Goal: Information Seeking & Learning: Learn about a topic

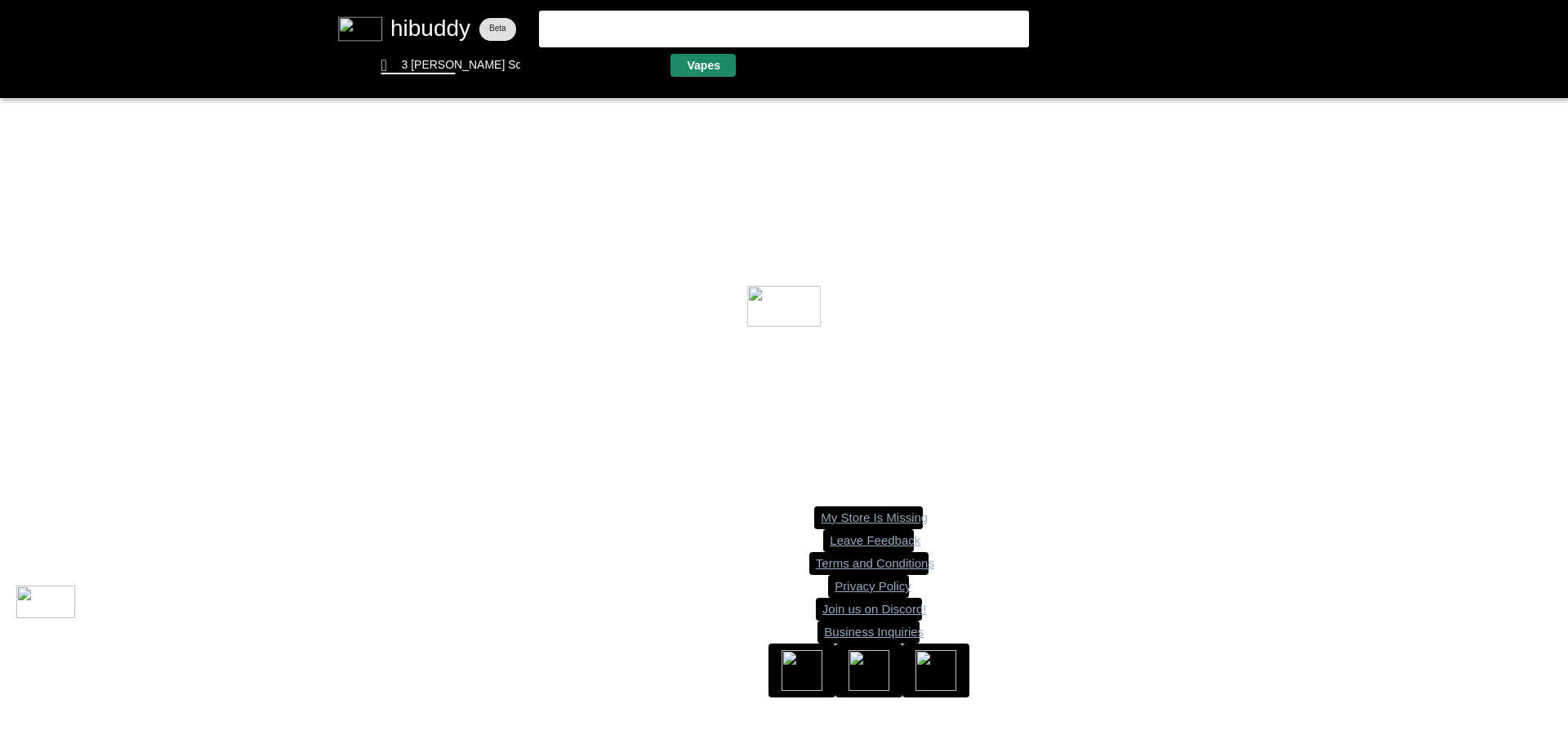
click at [690, 68] on flt-glass-pane at bounding box center [784, 372] width 1568 height 744
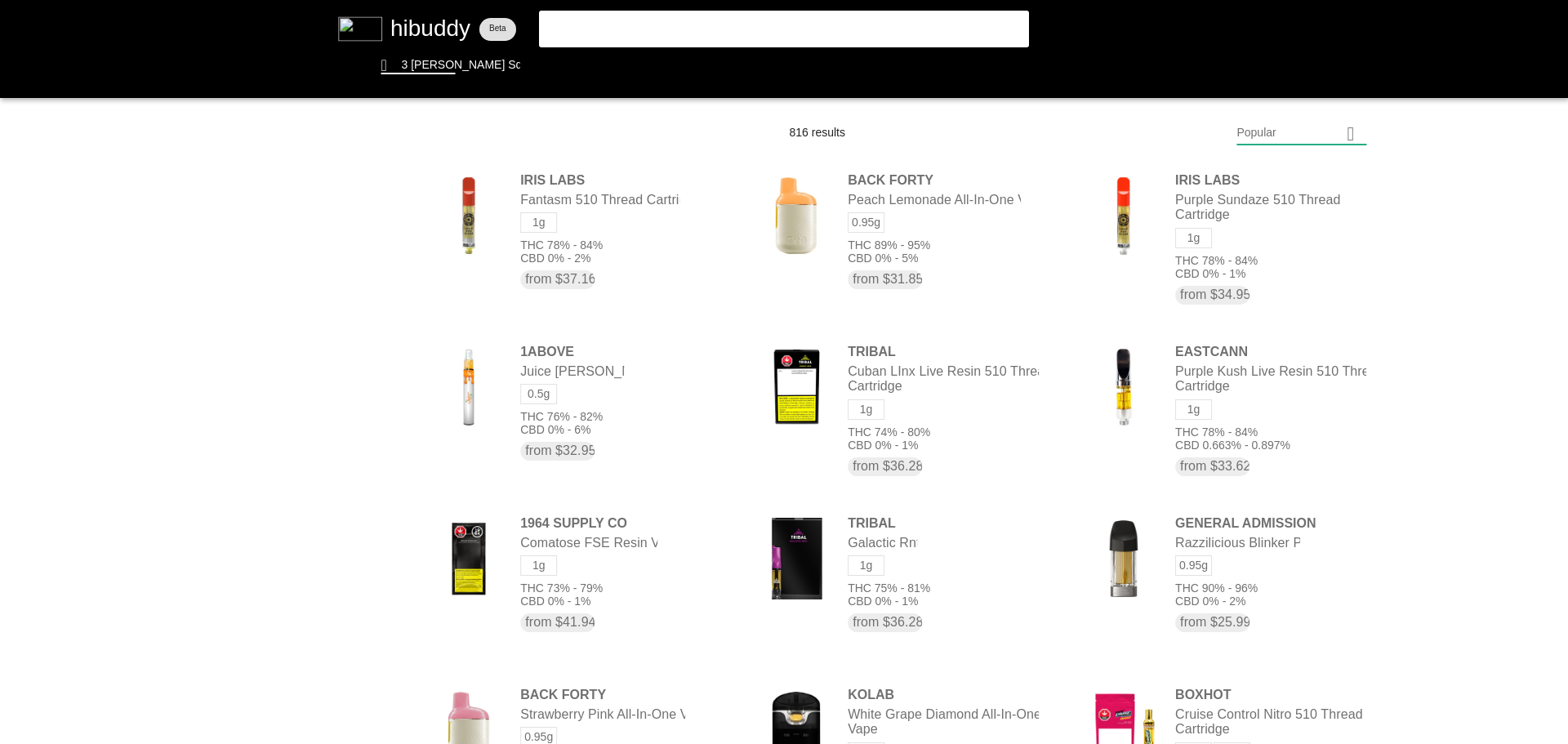
click at [1295, 129] on flt-glass-pane at bounding box center [784, 372] width 1568 height 744
click at [1271, 571] on flt-glass-pane at bounding box center [784, 372] width 1568 height 744
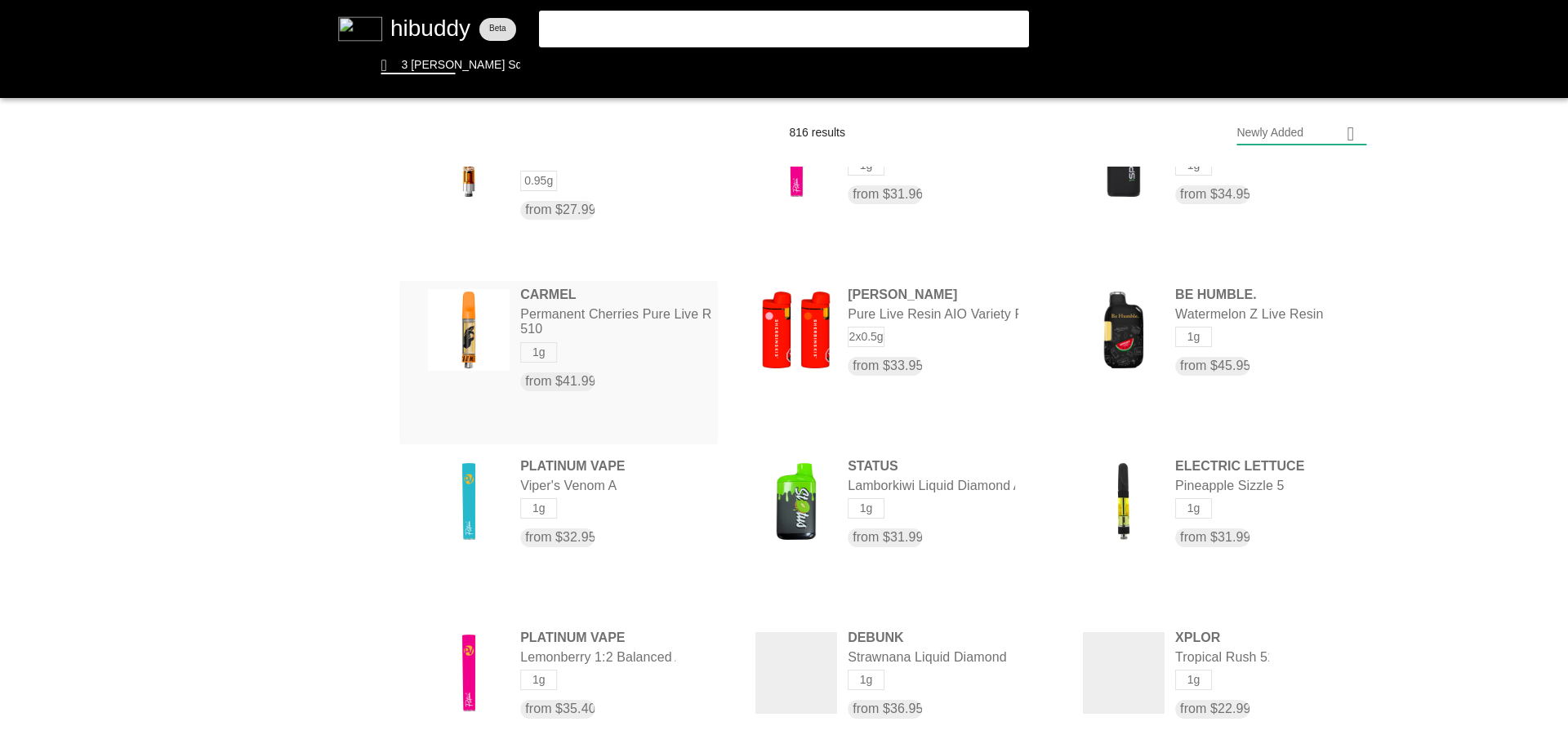
click at [599, 306] on flt-glass-pane at bounding box center [784, 372] width 1568 height 744
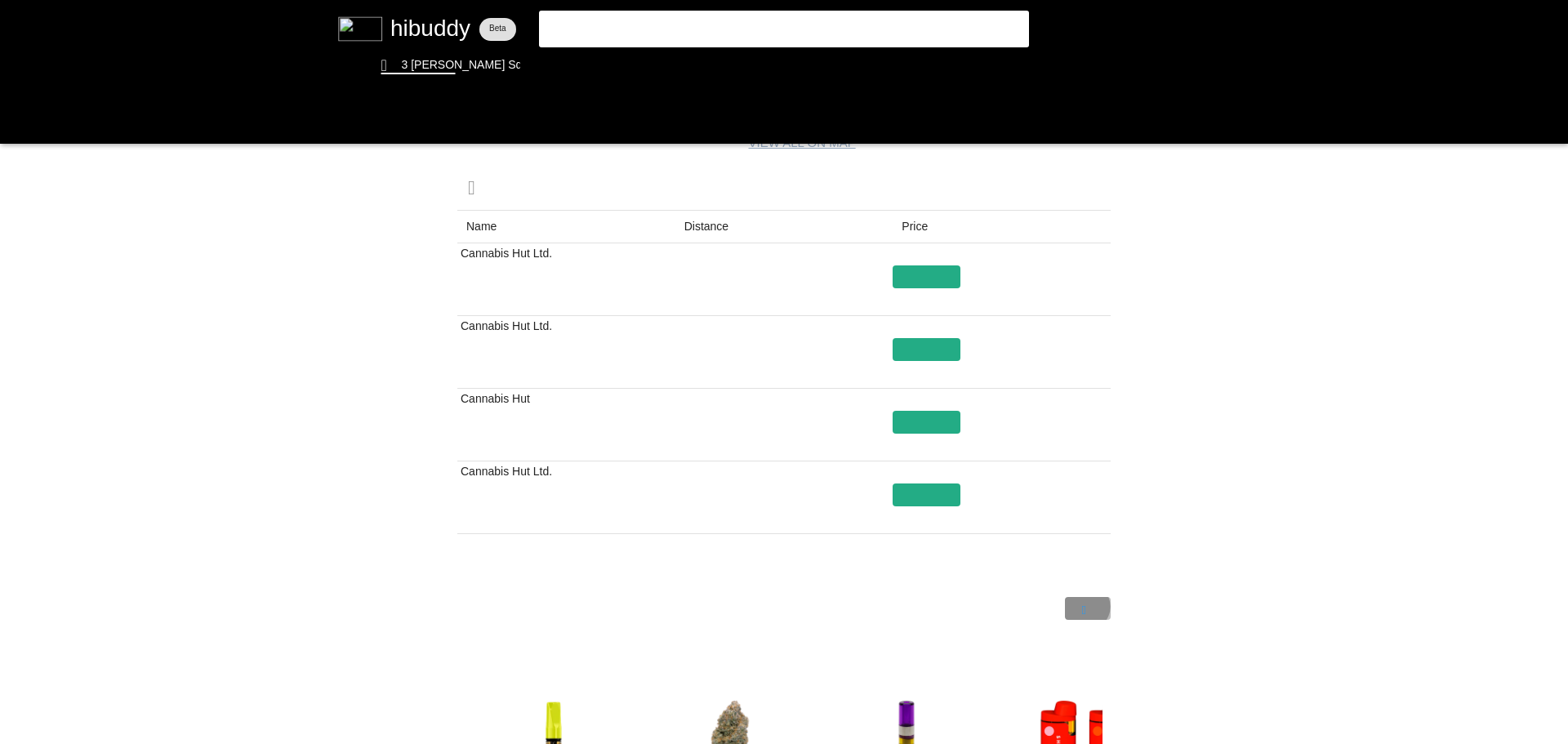
click at [1082, 601] on flt-glass-pane at bounding box center [784, 372] width 1568 height 744
